Goal: Task Accomplishment & Management: Manage account settings

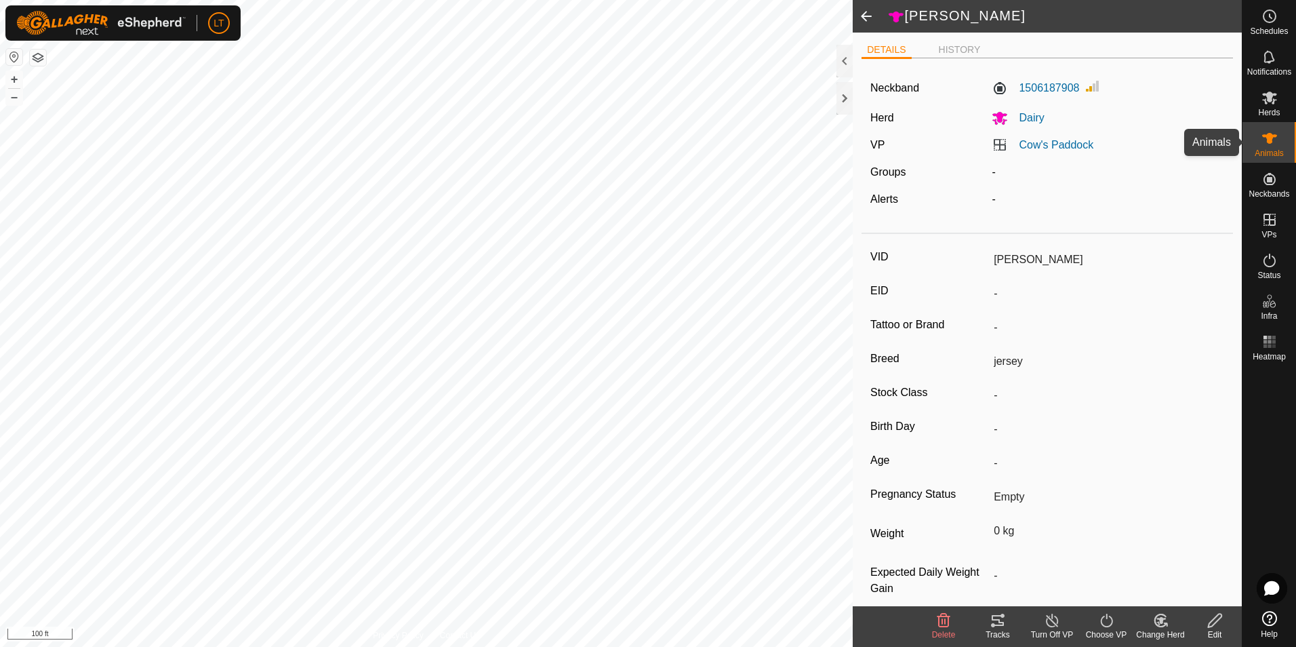
click at [1277, 145] on icon at bounding box center [1270, 138] width 16 height 16
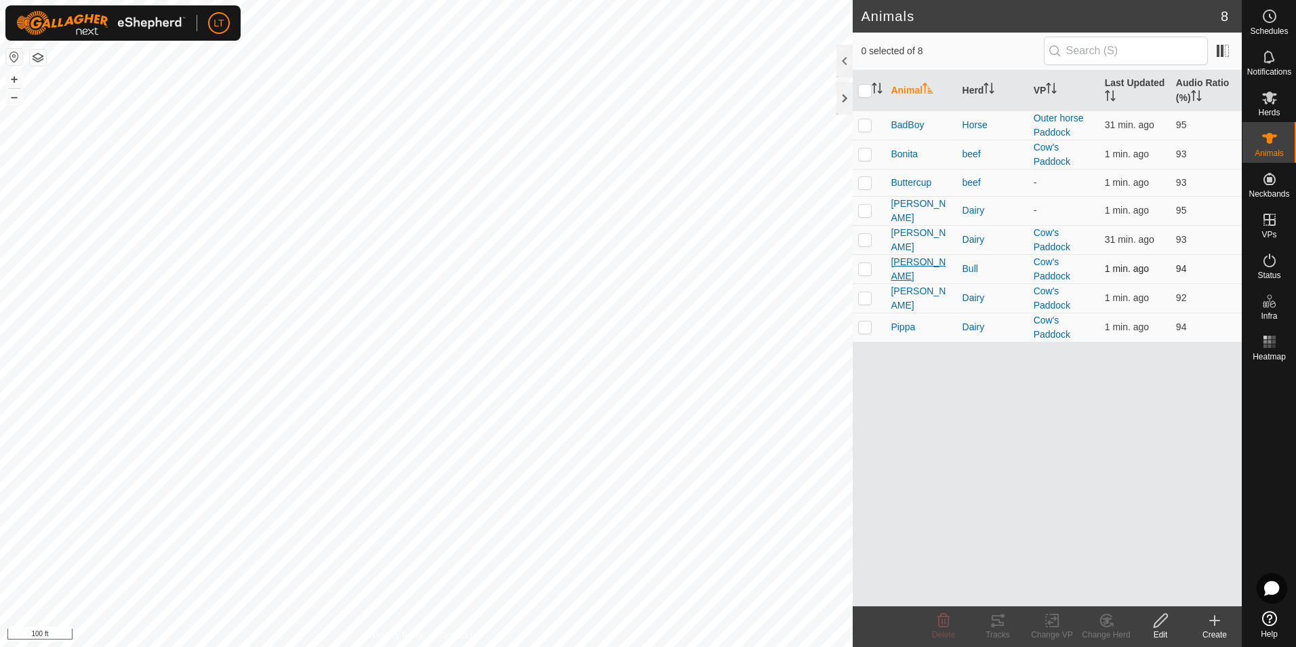
click at [909, 271] on span "Lenny" at bounding box center [921, 269] width 60 height 28
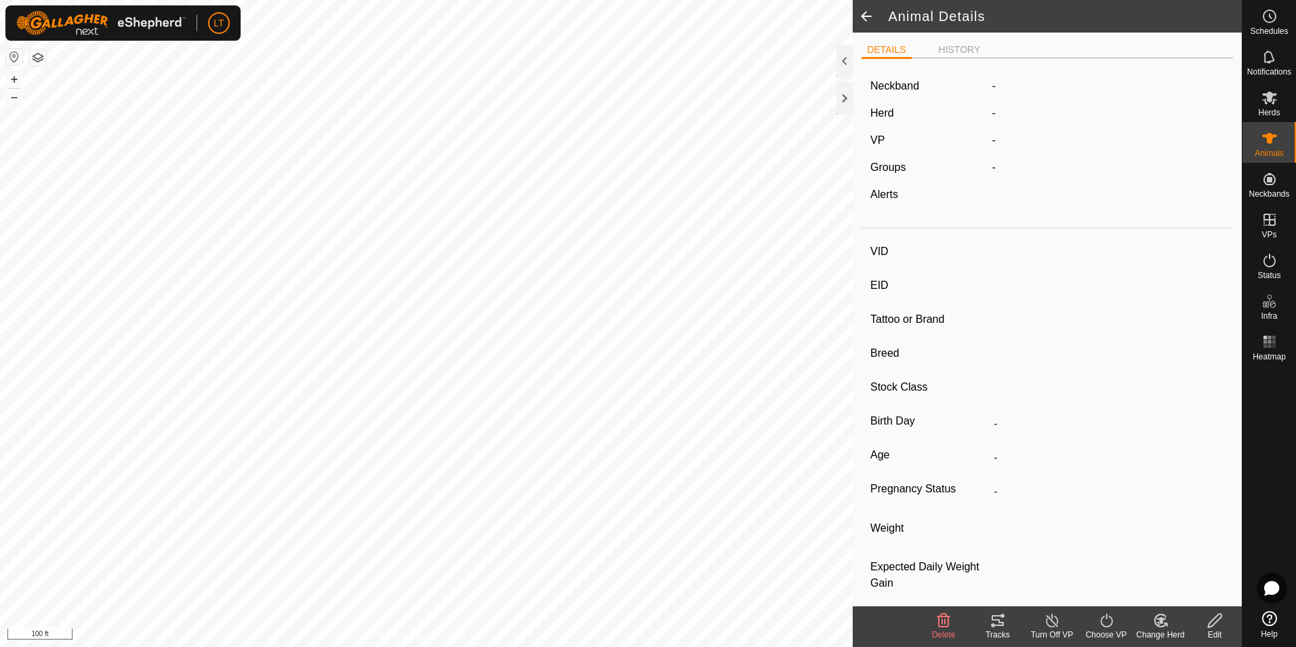
type input "Lenny"
type input "-"
type input "jersey"
type input "-"
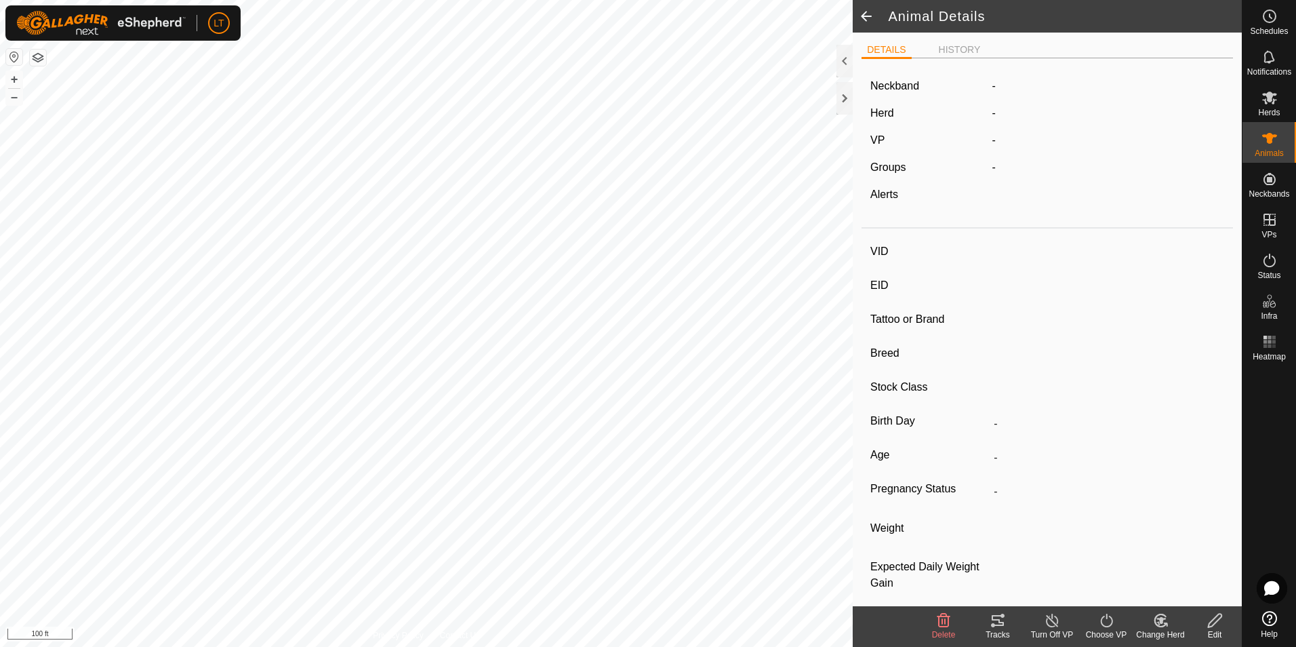
type input "Empty"
type input "0 kg"
type input "-"
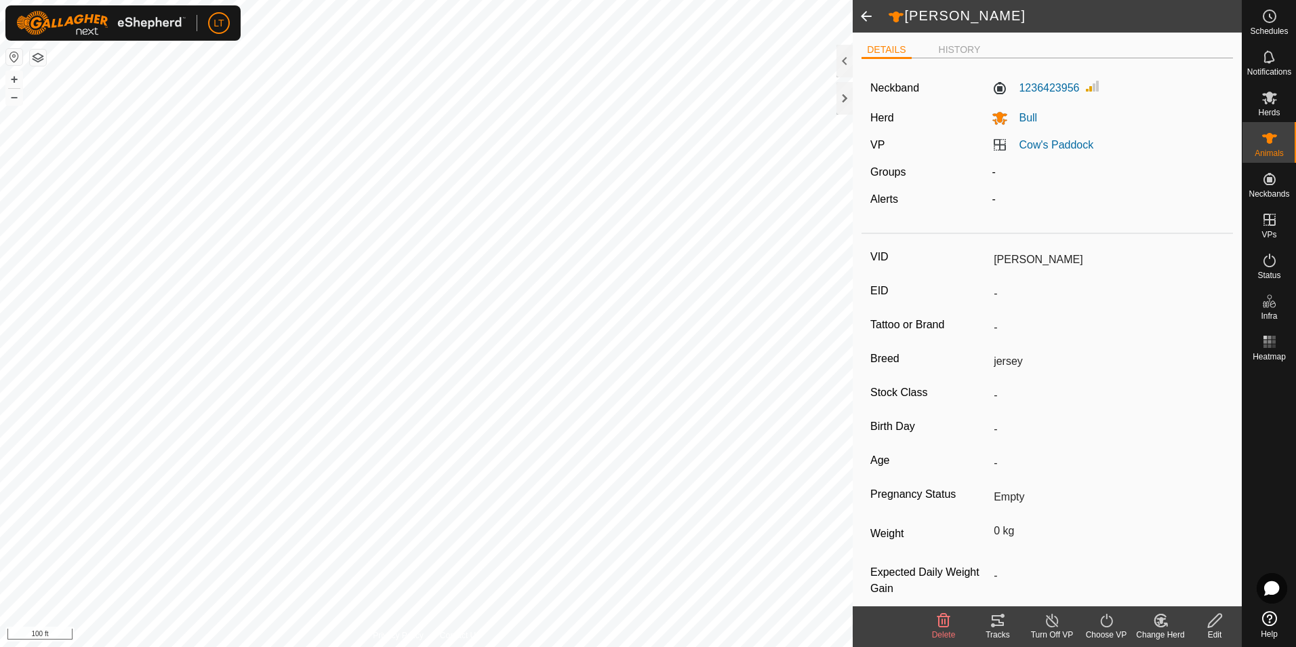
click at [1006, 624] on tracks-svg-icon at bounding box center [998, 620] width 54 height 16
